Goal: Task Accomplishment & Management: Manage account settings

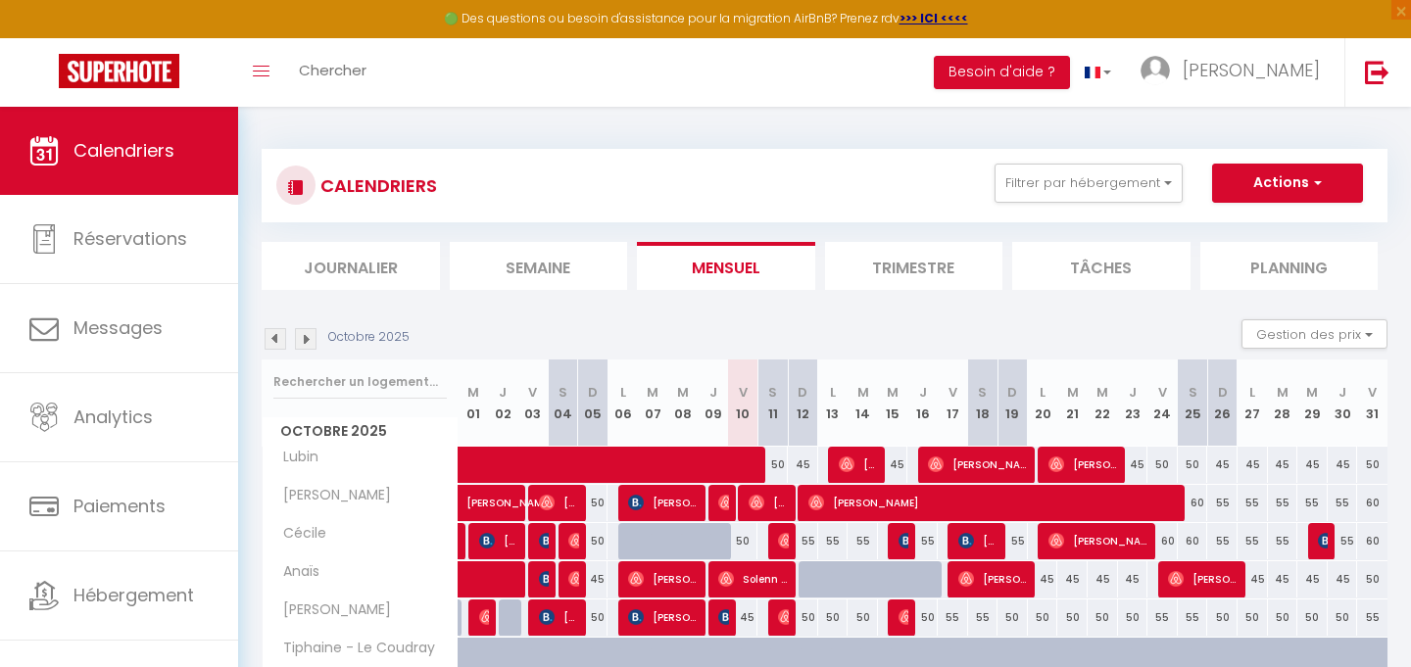
scroll to position [182, 0]
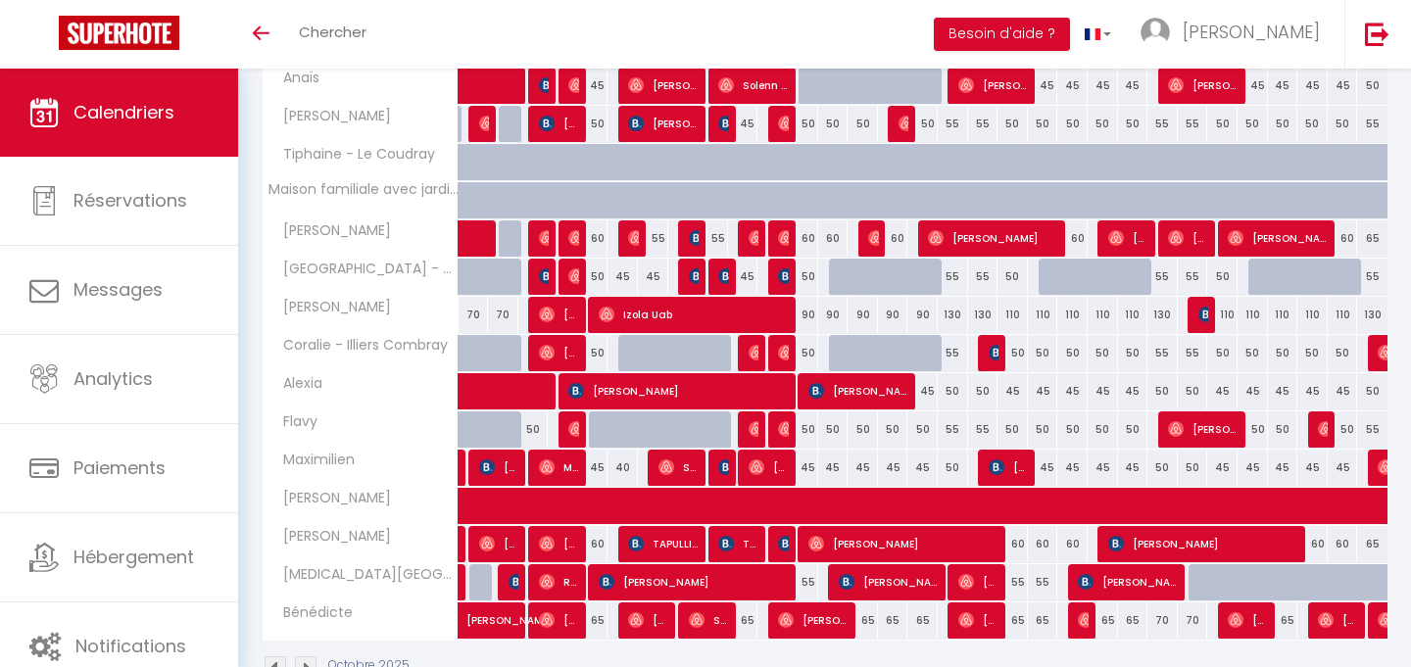
scroll to position [504, 0]
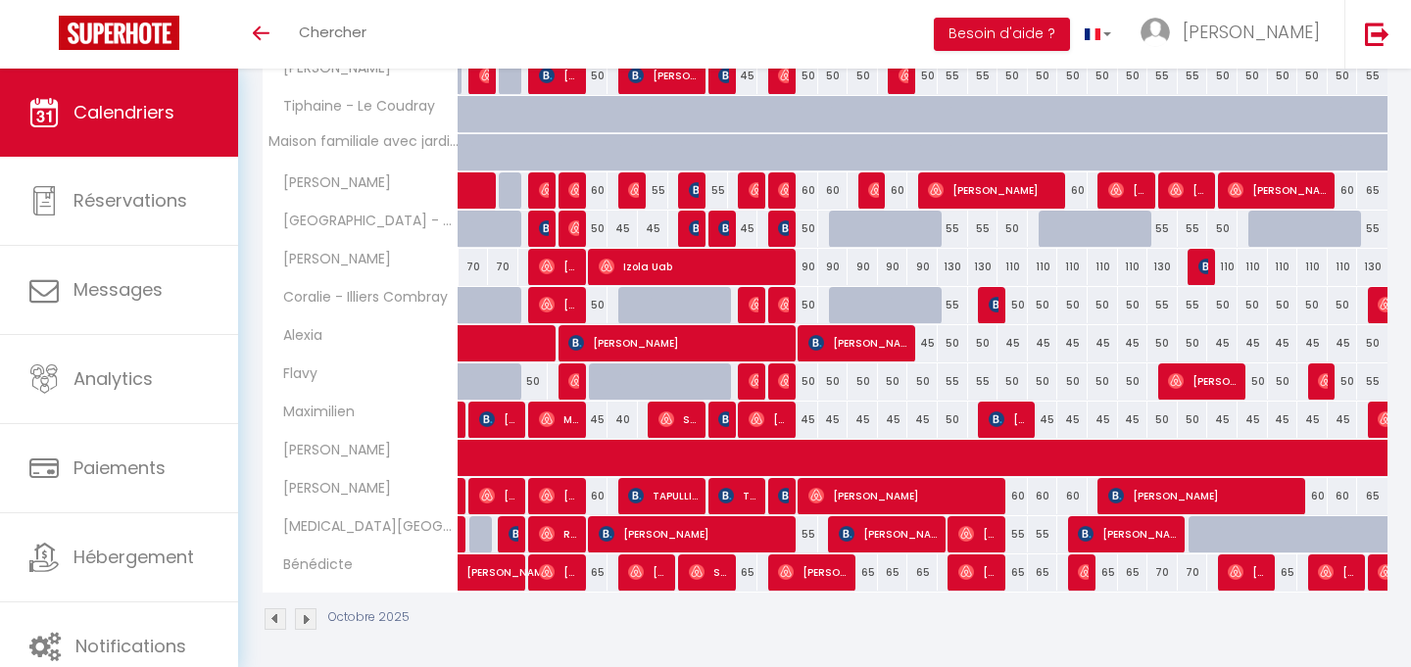
click at [746, 574] on div "65" at bounding box center [743, 572] width 30 height 36
type input "65"
type input "Ven 10 Octobre 2025"
type input "Sam 11 Octobre 2025"
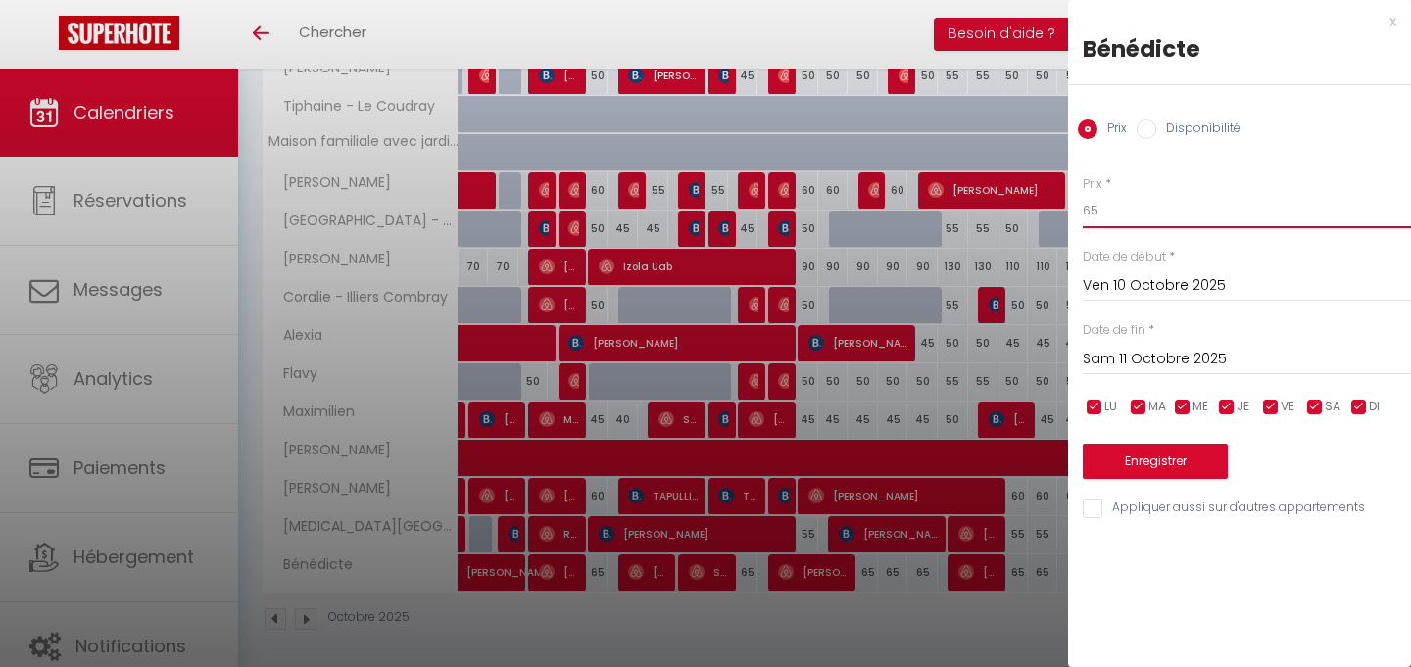
click at [1119, 210] on input "65" at bounding box center [1246, 210] width 328 height 35
type input "60"
click at [1176, 457] on button "Enregistrer" at bounding box center [1154, 461] width 145 height 35
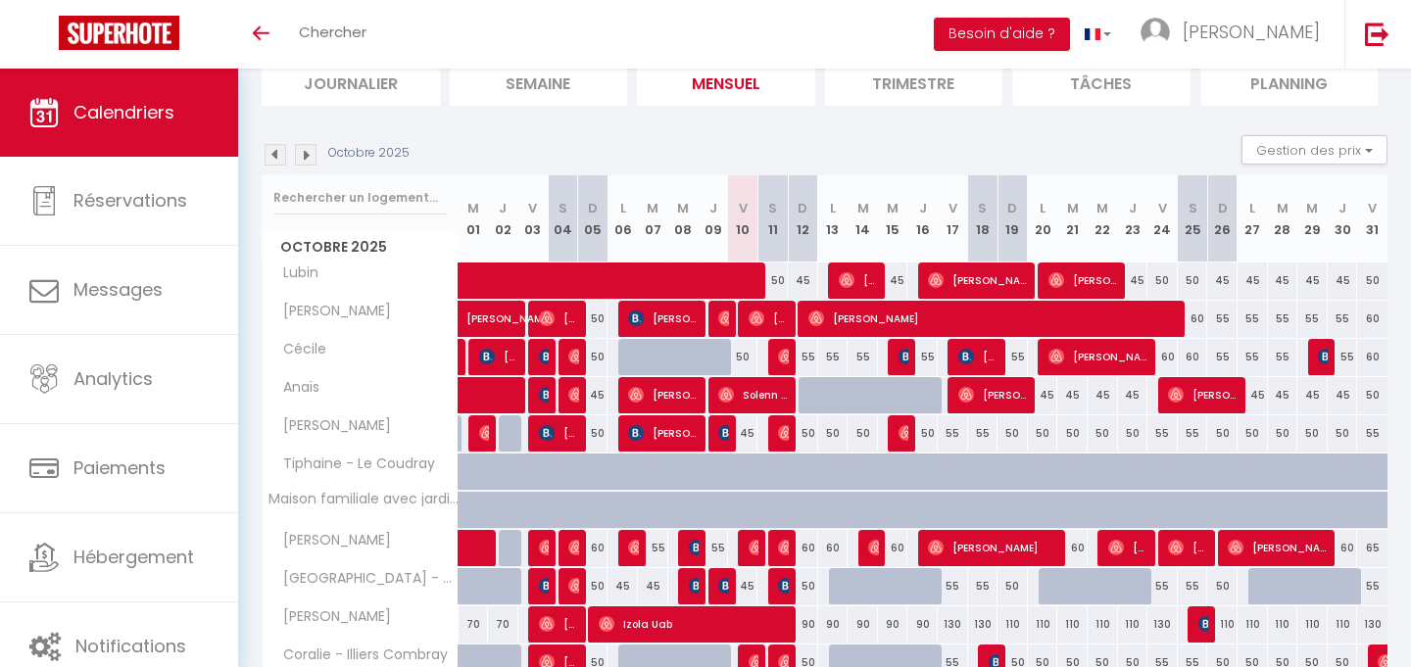
scroll to position [0, 0]
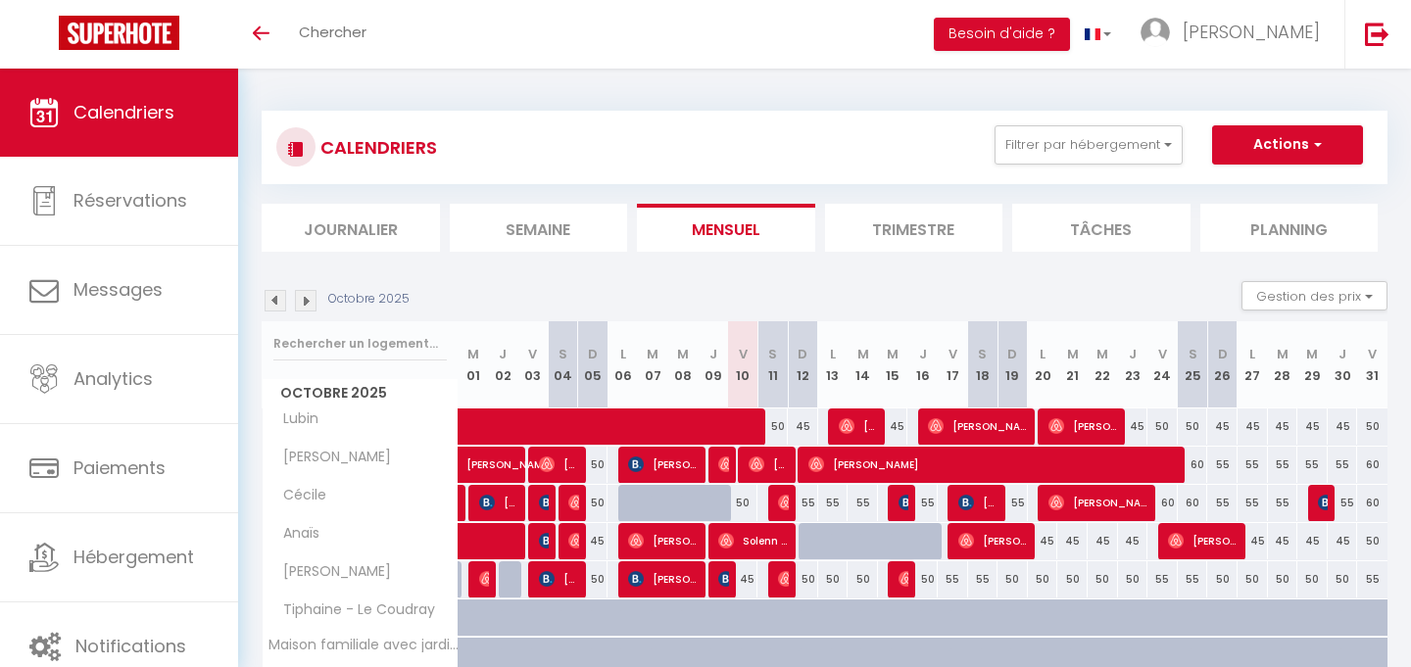
click at [882, 159] on div "CALENDRIERS Filtrer par hébergement Tous Lubin Valentin Vanessa T3 rue Jean Lai…" at bounding box center [824, 147] width 1096 height 44
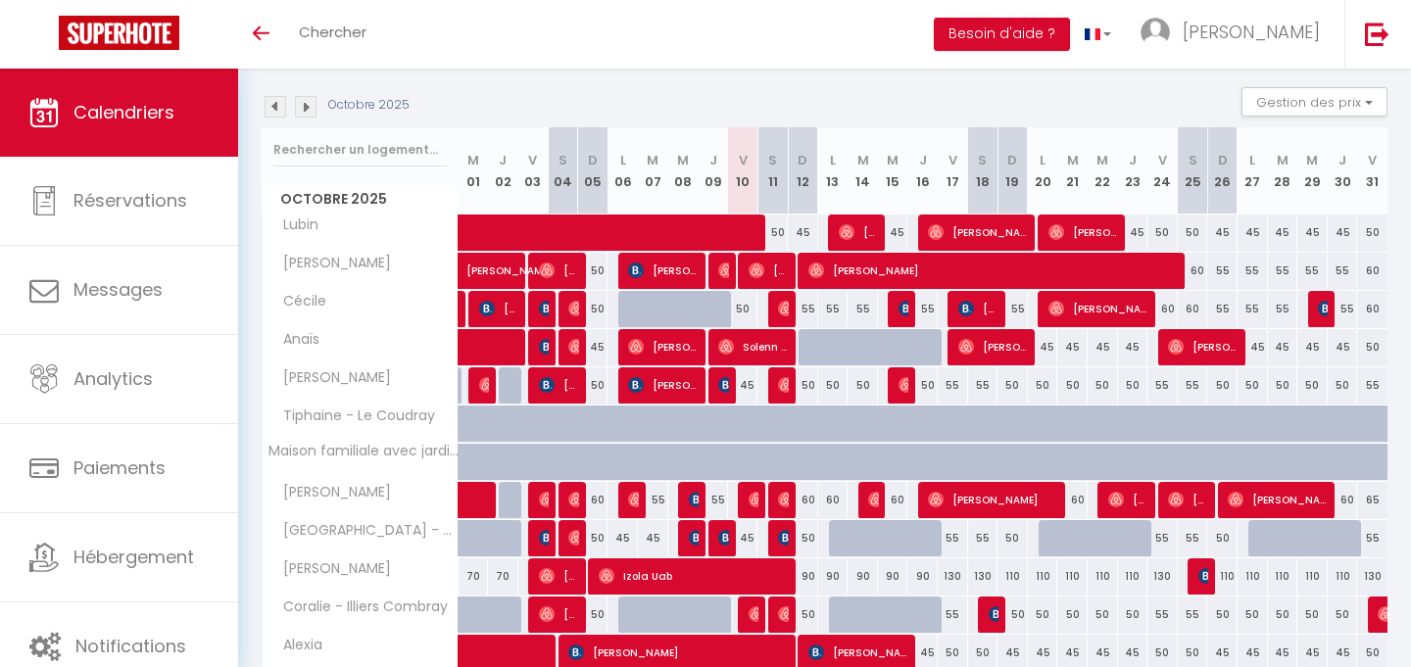
scroll to position [118, 0]
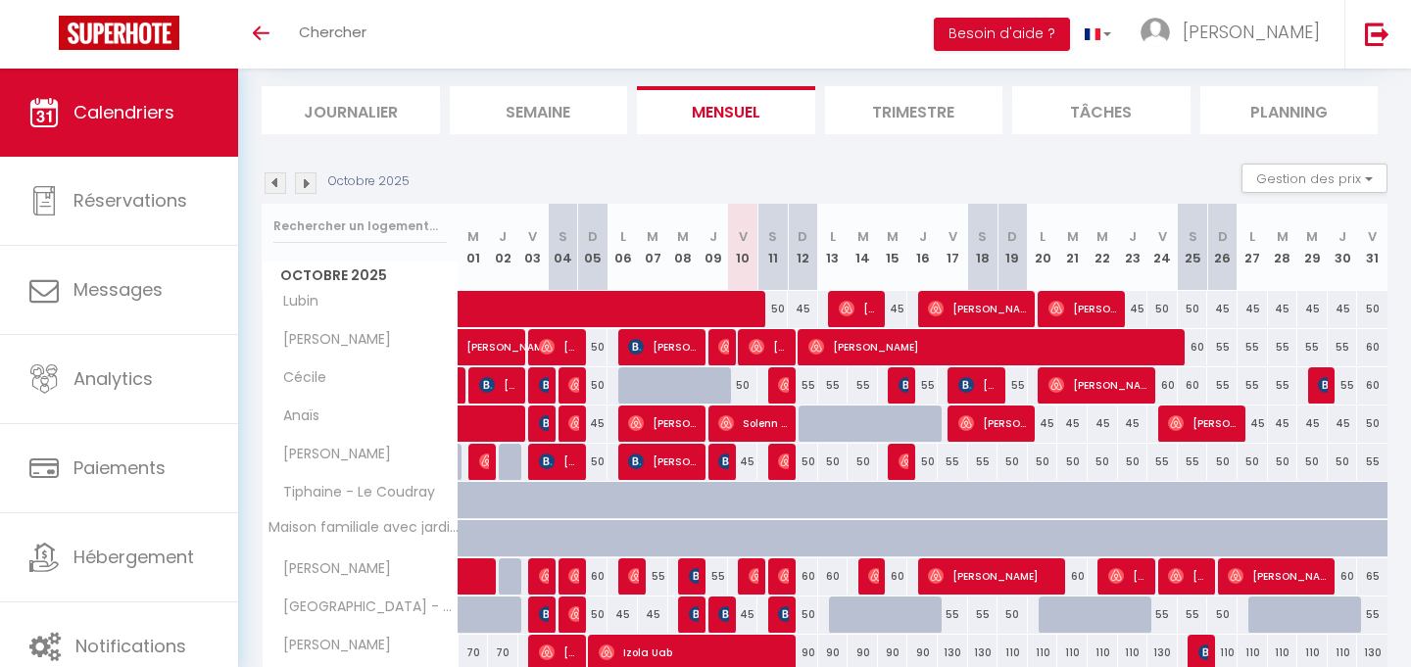
click at [310, 183] on img at bounding box center [306, 183] width 22 height 22
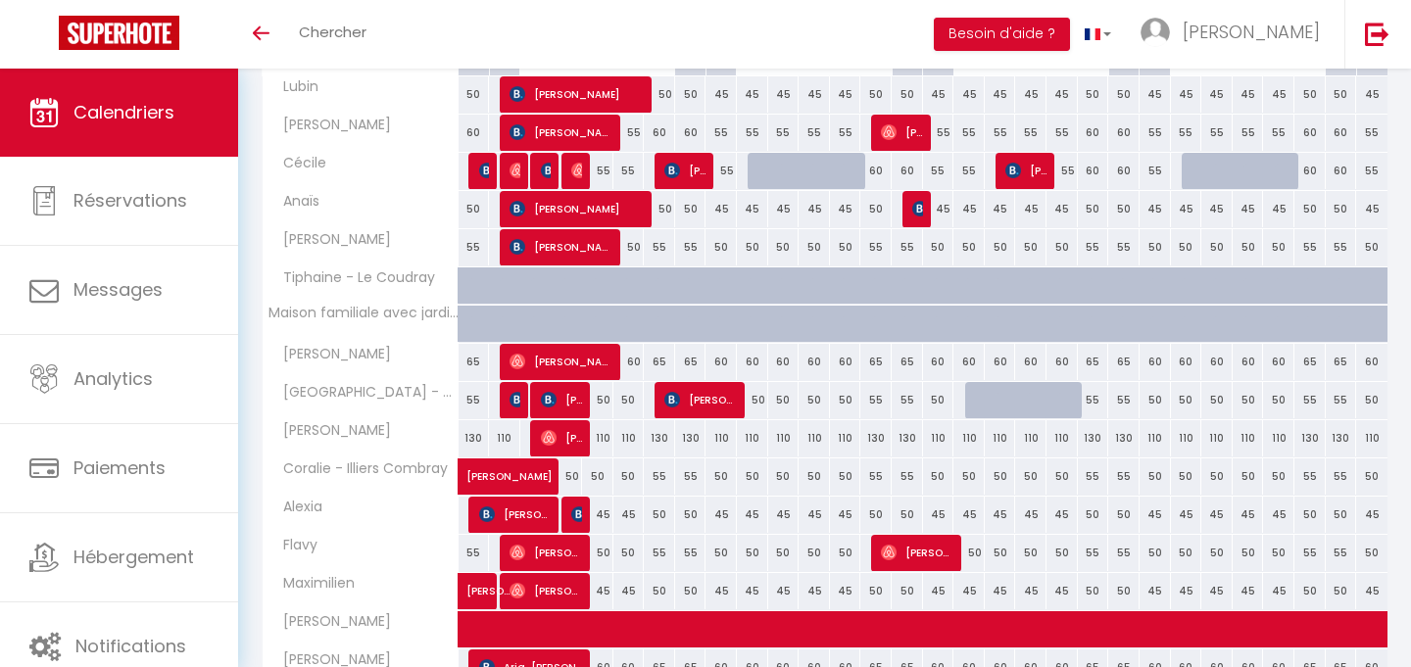
scroll to position [333, 0]
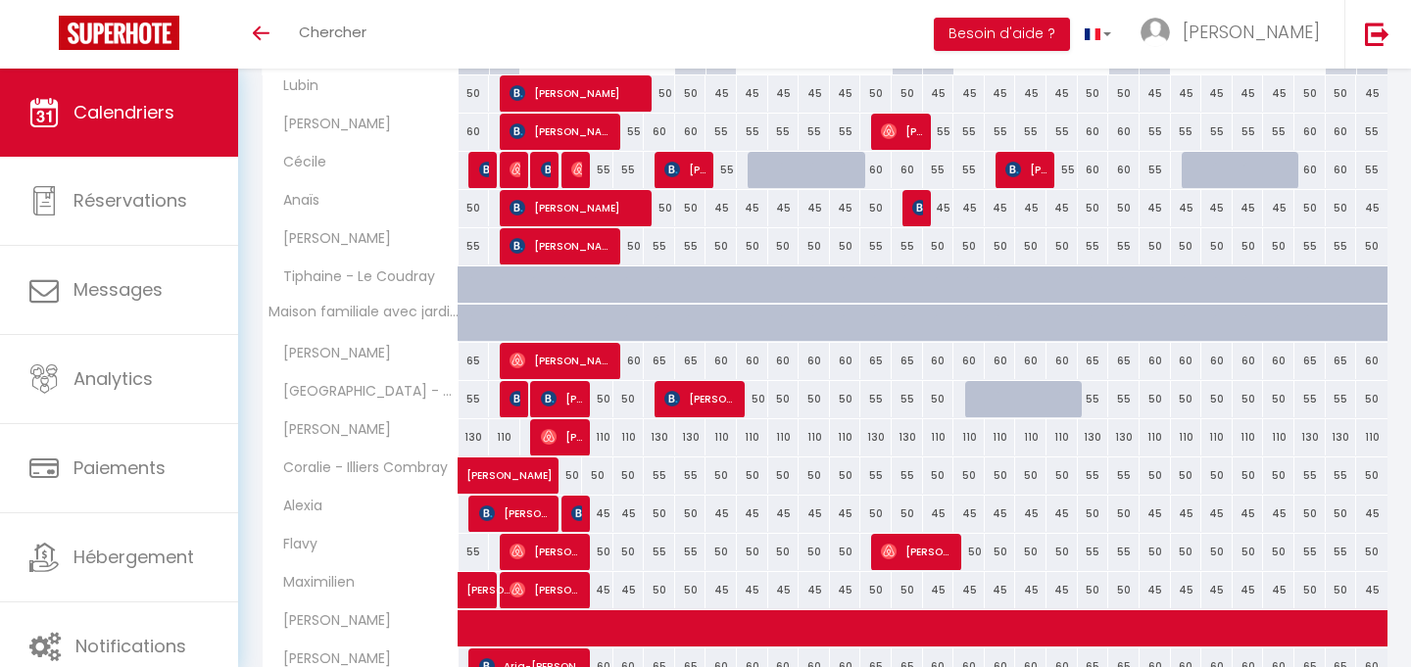
click at [865, 28] on div "Toggle menubar Chercher BUTTON Besoin d'aide ? Adeline Paramètres Équipe" at bounding box center [769, 34] width 1254 height 69
